Goal: Task Accomplishment & Management: Use online tool/utility

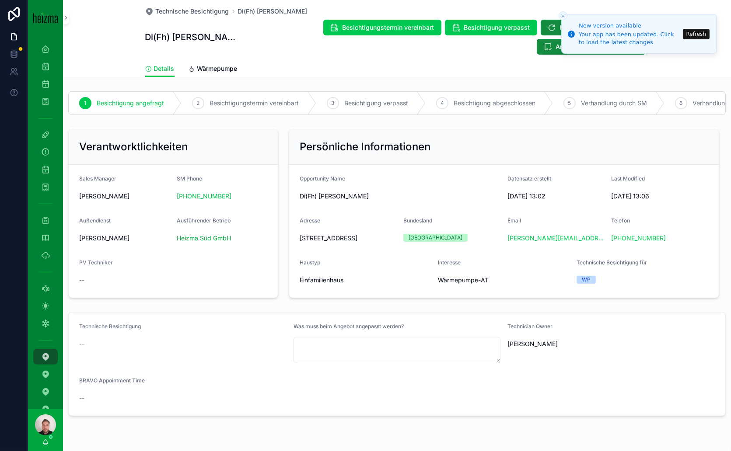
click at [704, 36] on button "Refresh" at bounding box center [696, 34] width 27 height 10
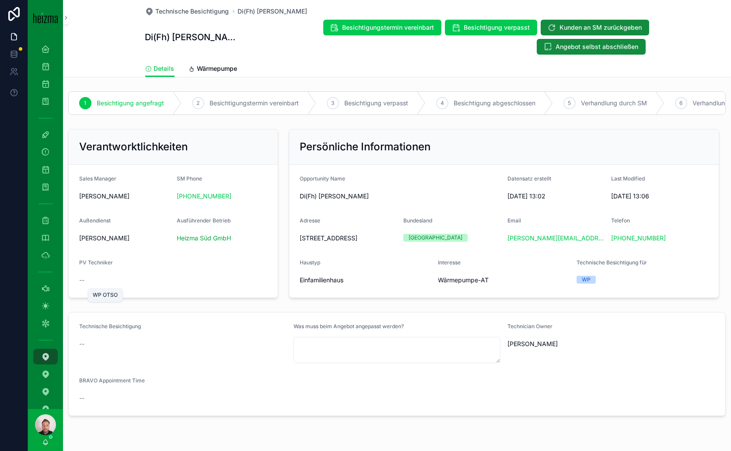
click at [45, 287] on icon "scrollable content" at bounding box center [45, 288] width 9 height 9
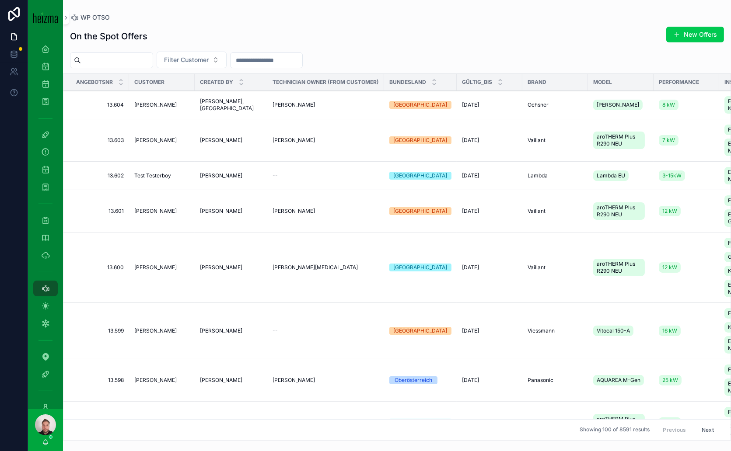
click at [165, 106] on span "[PERSON_NAME]" at bounding box center [155, 104] width 42 height 7
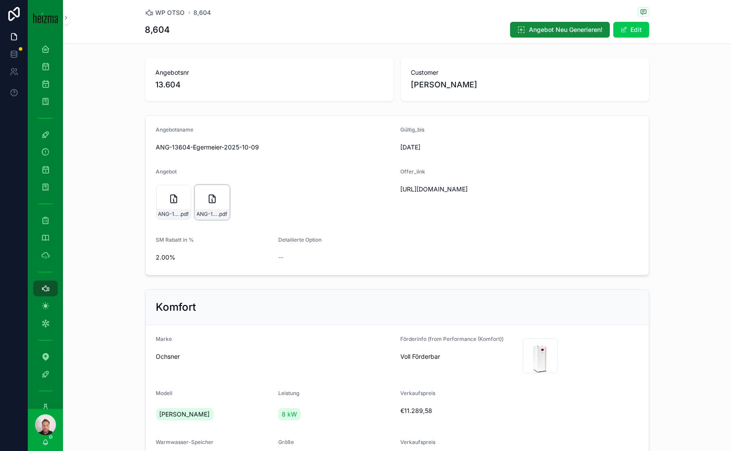
click at [212, 199] on icon "scrollable content" at bounding box center [212, 199] width 10 height 10
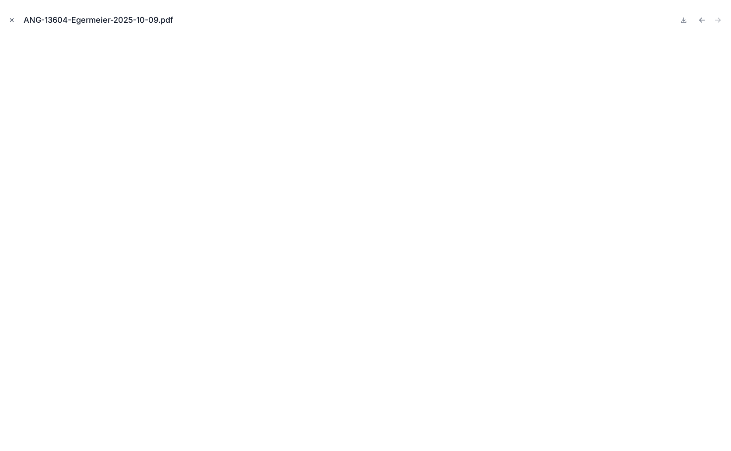
click at [14, 21] on icon "Close modal" at bounding box center [12, 20] width 6 height 6
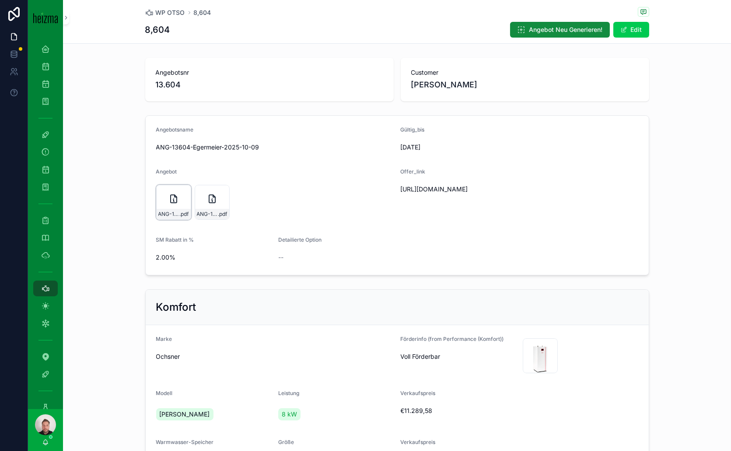
click at [173, 200] on icon "scrollable content" at bounding box center [174, 199] width 6 height 8
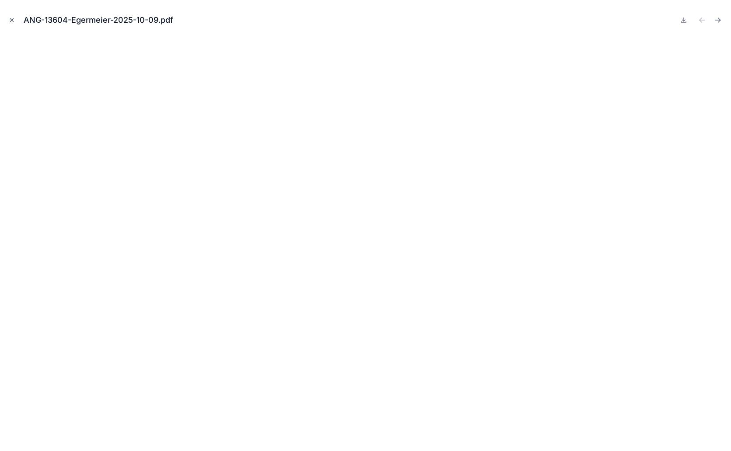
click at [12, 21] on icon "Close modal" at bounding box center [11, 20] width 3 height 3
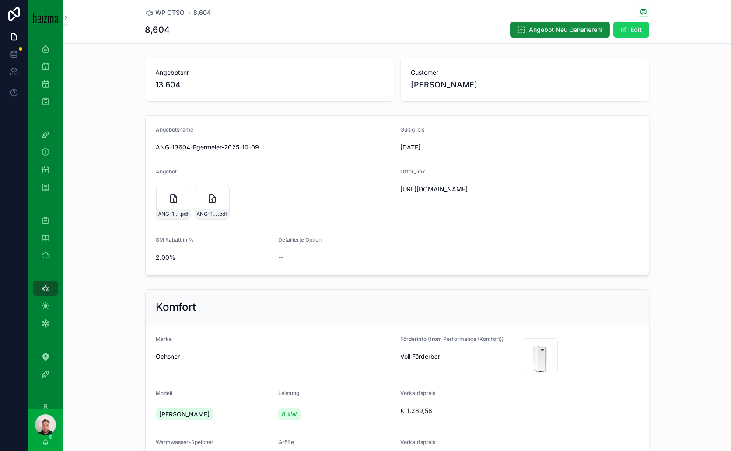
click at [624, 30] on button "Edit" at bounding box center [631, 30] width 36 height 16
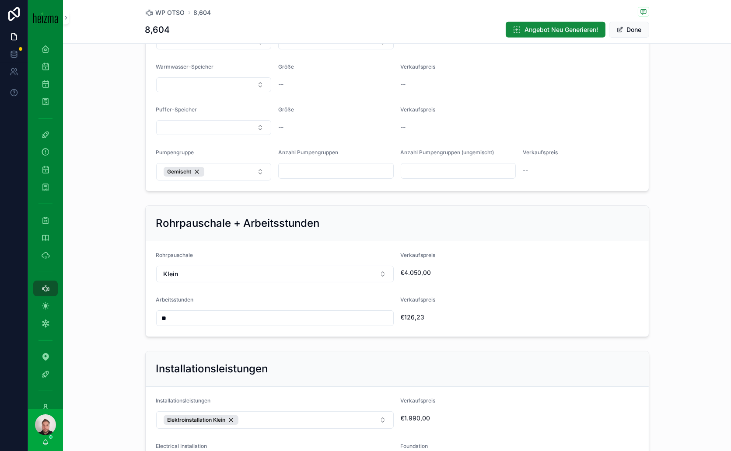
scroll to position [923, 0]
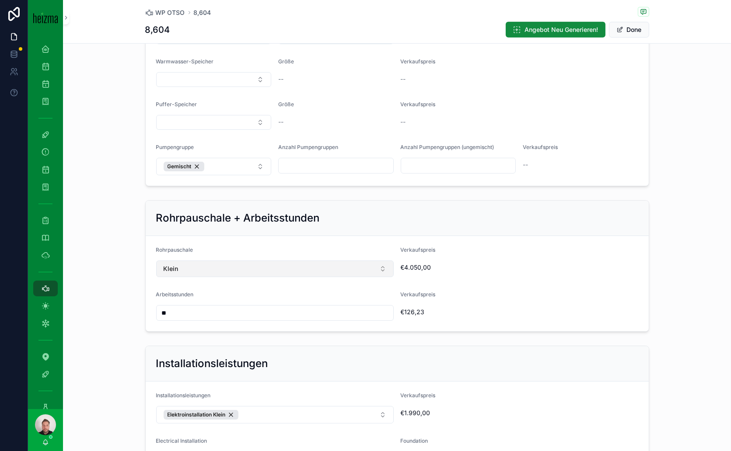
click at [372, 261] on button "Klein" at bounding box center [274, 269] width 237 height 17
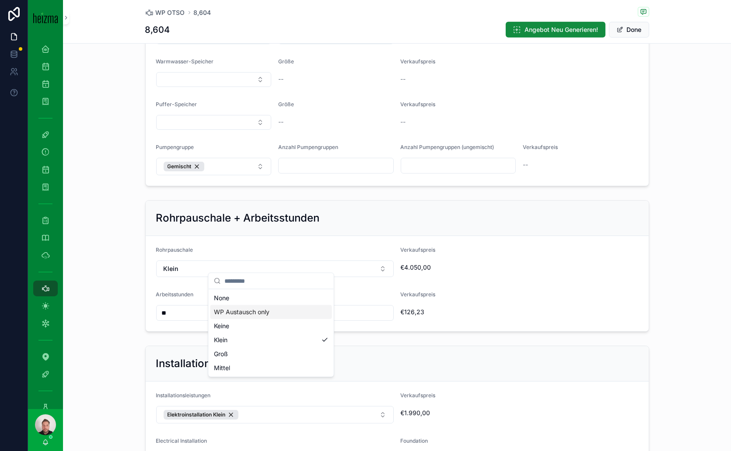
click at [244, 310] on span "WP Austausch only" at bounding box center [242, 312] width 56 height 9
click at [218, 310] on input "**" at bounding box center [275, 313] width 237 height 12
type input "**"
click at [425, 333] on div "**********" at bounding box center [397, 39] width 668 height 1816
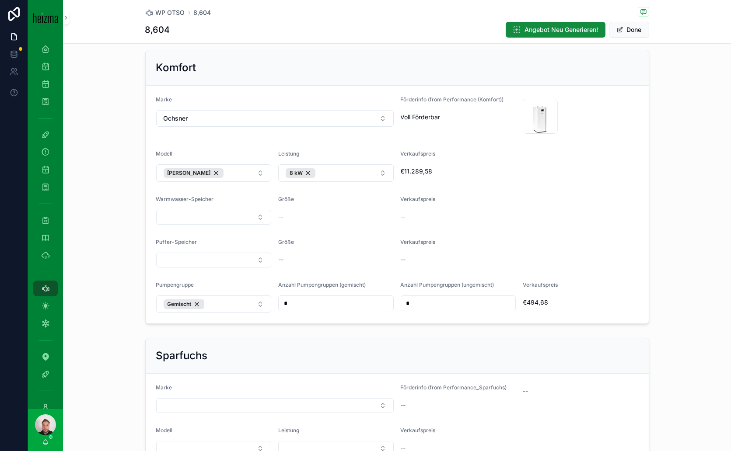
scroll to position [243, 0]
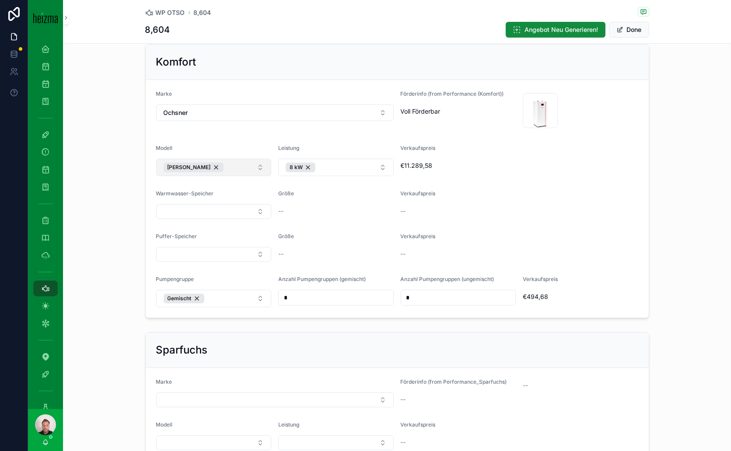
click at [252, 165] on button "[PERSON_NAME]" at bounding box center [213, 167] width 115 height 17
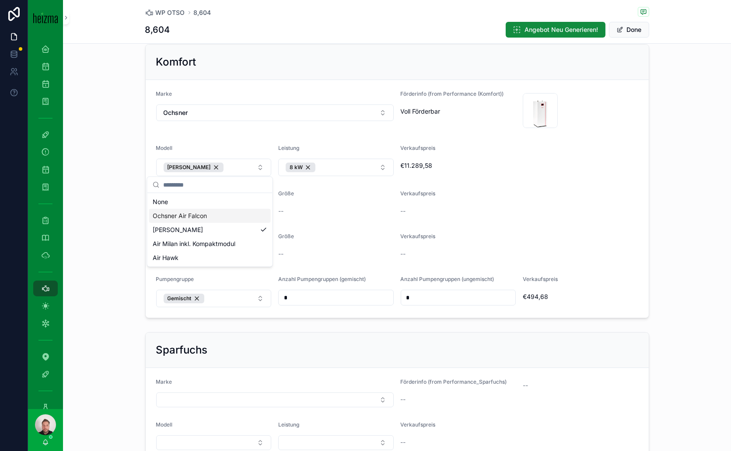
click at [646, 258] on div "Komfort Marke Ochsner Förderinfo (from Performance (Komfort)) Voll Förderbar 99…" at bounding box center [397, 181] width 668 height 281
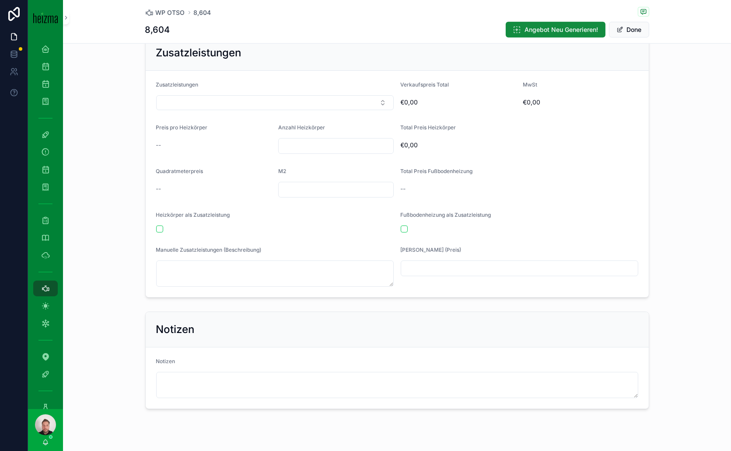
scroll to position [1214, 0]
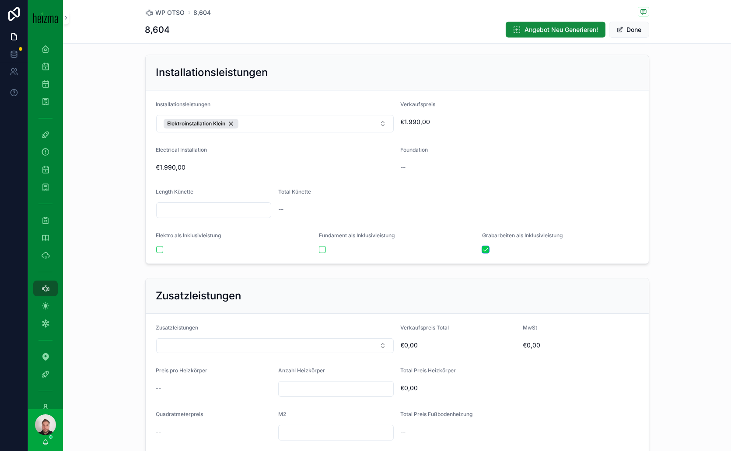
click at [482, 246] on button "scrollable content" at bounding box center [485, 249] width 7 height 7
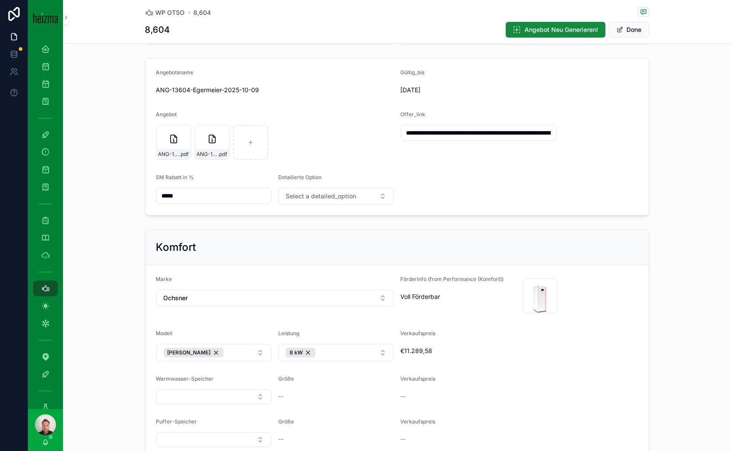
scroll to position [0, 0]
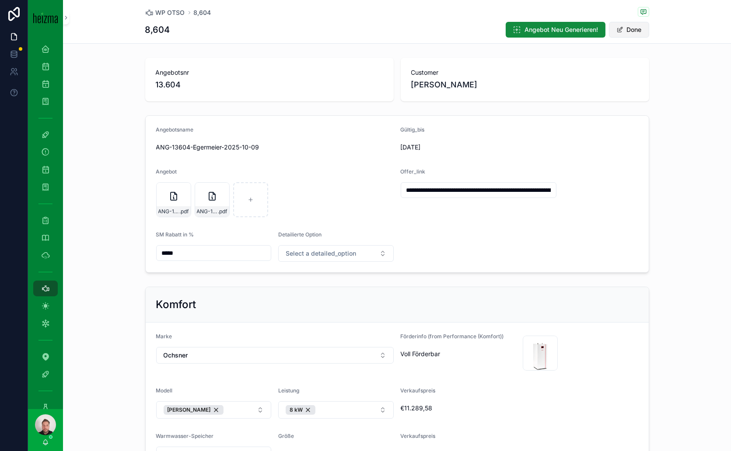
click at [625, 32] on button "Done" at bounding box center [629, 30] width 40 height 16
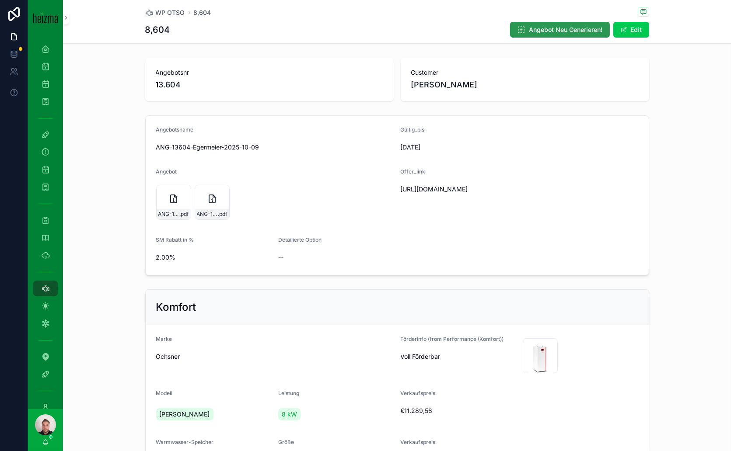
click at [550, 30] on span "Angebot Neu Generieren!" at bounding box center [565, 29] width 73 height 9
click at [236, 199] on div "ANG-13604-Egermeier-2025-10-09 .pdf" at bounding box center [250, 202] width 35 height 35
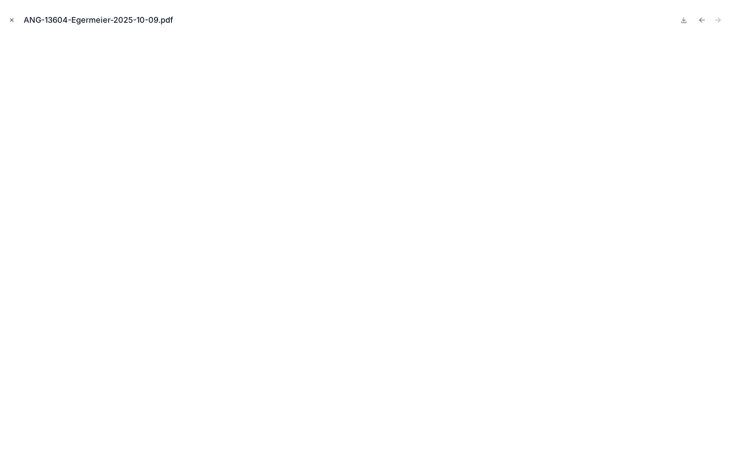
click at [11, 17] on icon "Close modal" at bounding box center [12, 20] width 6 height 6
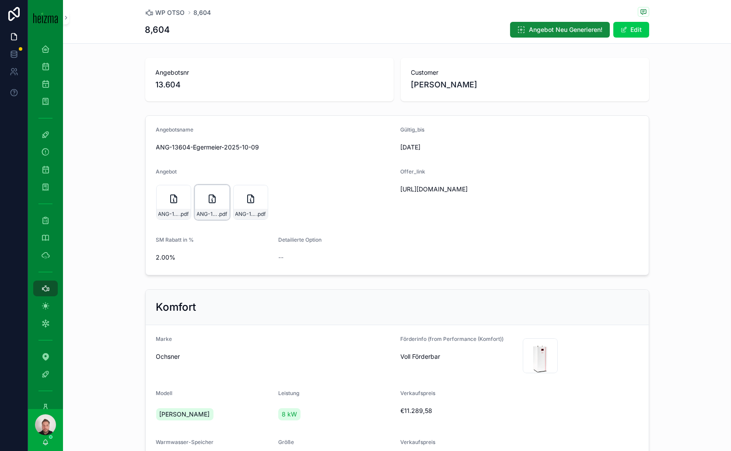
click at [210, 197] on icon "scrollable content" at bounding box center [212, 199] width 10 height 10
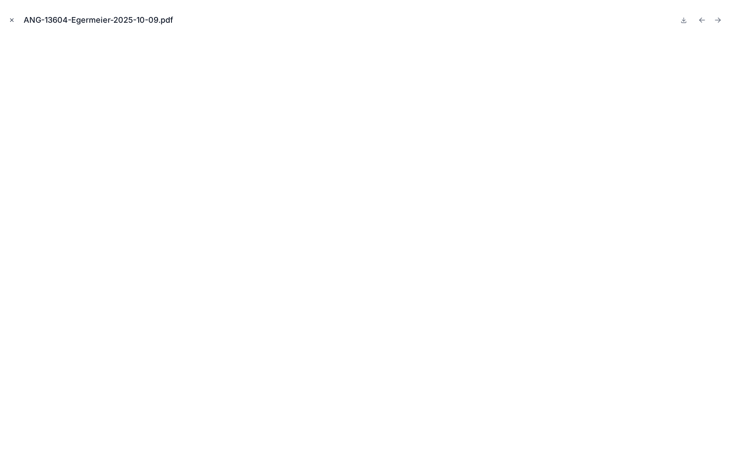
click at [12, 17] on icon "Close modal" at bounding box center [12, 20] width 6 height 6
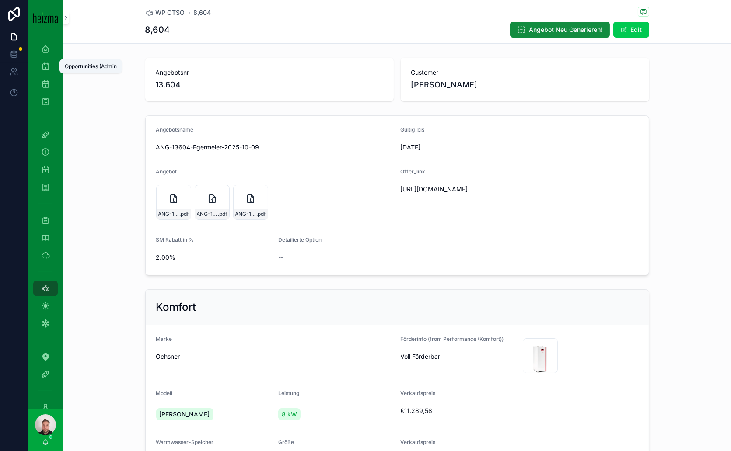
click at [49, 64] on icon "scrollable content" at bounding box center [45, 66] width 9 height 9
